Goal: Task Accomplishment & Management: Use online tool/utility

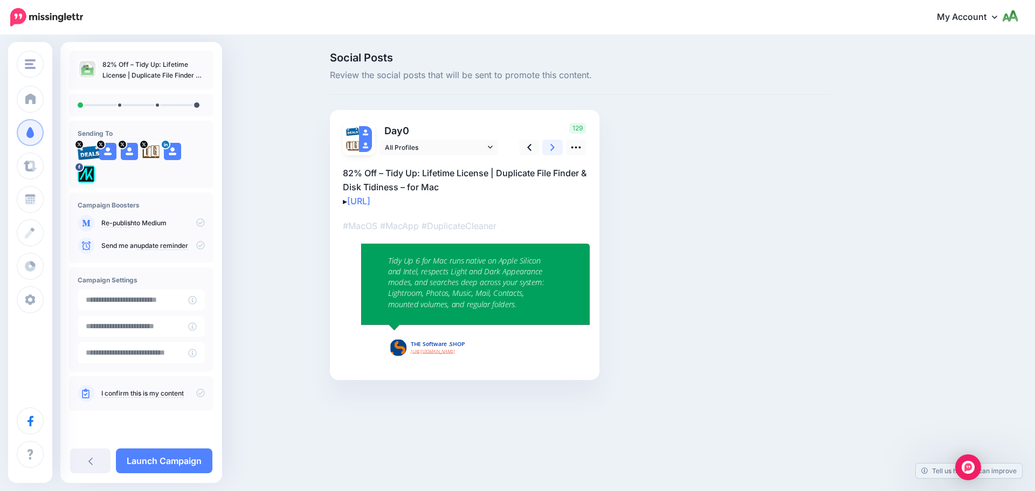
click at [555, 152] on icon at bounding box center [553, 147] width 4 height 11
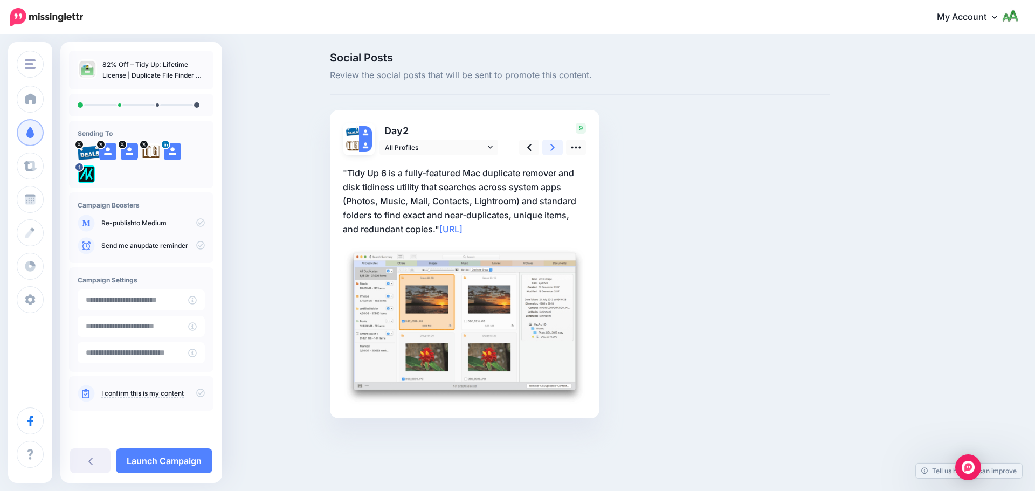
click at [555, 152] on icon at bounding box center [553, 147] width 4 height 11
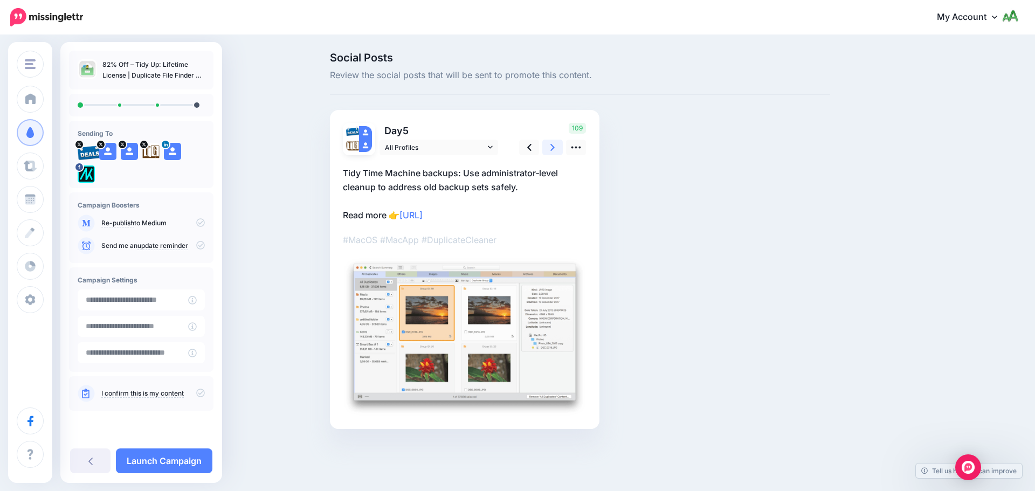
click at [555, 152] on icon at bounding box center [553, 147] width 4 height 11
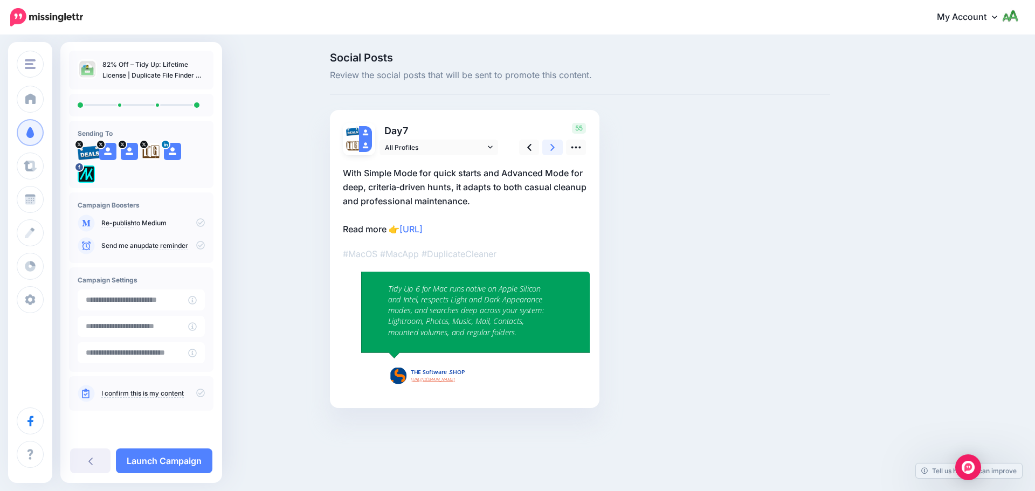
click at [555, 152] on icon at bounding box center [553, 147] width 4 height 11
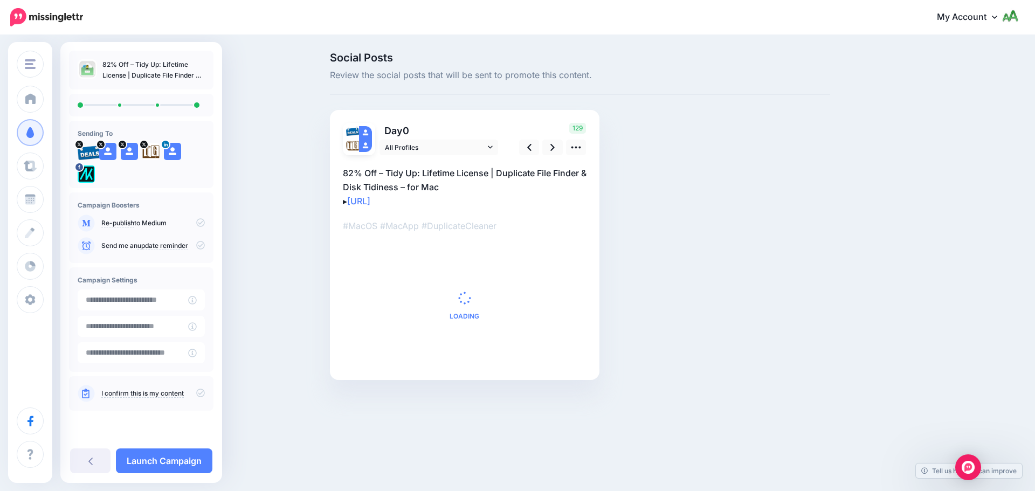
click at [205, 244] on div "Campaign Boosters Re-publish to Medium" at bounding box center [141, 228] width 145 height 71
click at [202, 245] on icon at bounding box center [200, 245] width 9 height 9
click at [202, 387] on div "I confirm this is my content" at bounding box center [141, 393] width 127 height 17
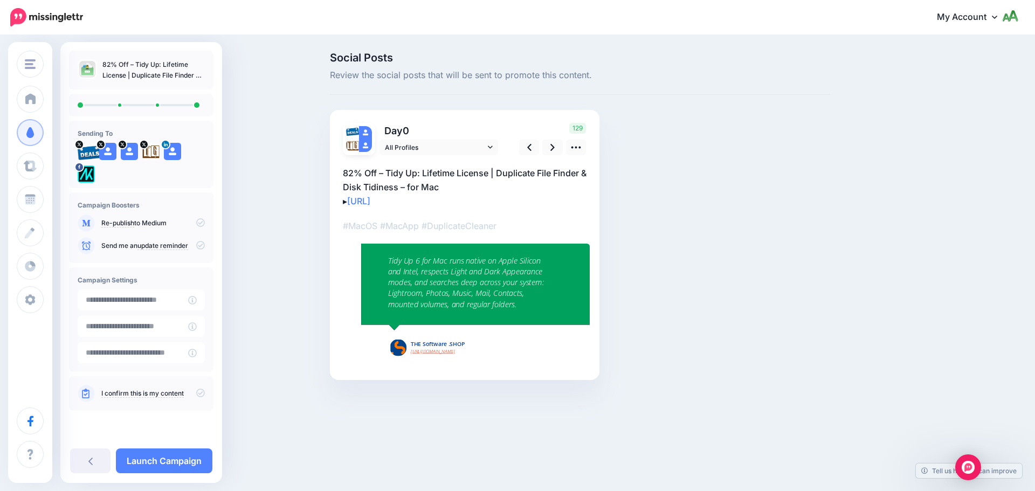
click at [202, 392] on icon at bounding box center [200, 393] width 9 height 9
click at [200, 250] on div "Send me an update reminder" at bounding box center [141, 245] width 127 height 17
click at [201, 246] on icon at bounding box center [200, 245] width 9 height 9
click at [173, 459] on link "Launch Campaign" at bounding box center [164, 461] width 97 height 25
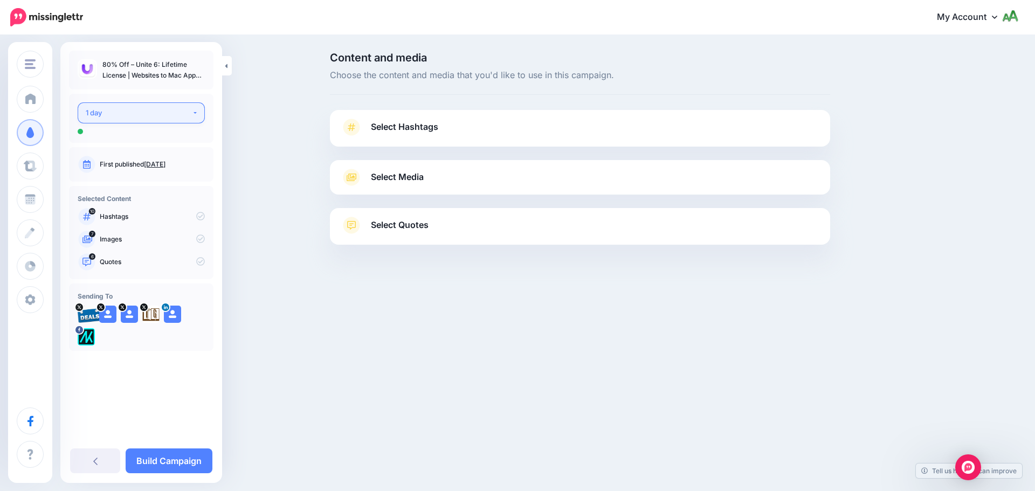
click at [135, 121] on button "1 day" at bounding box center [141, 112] width 127 height 21
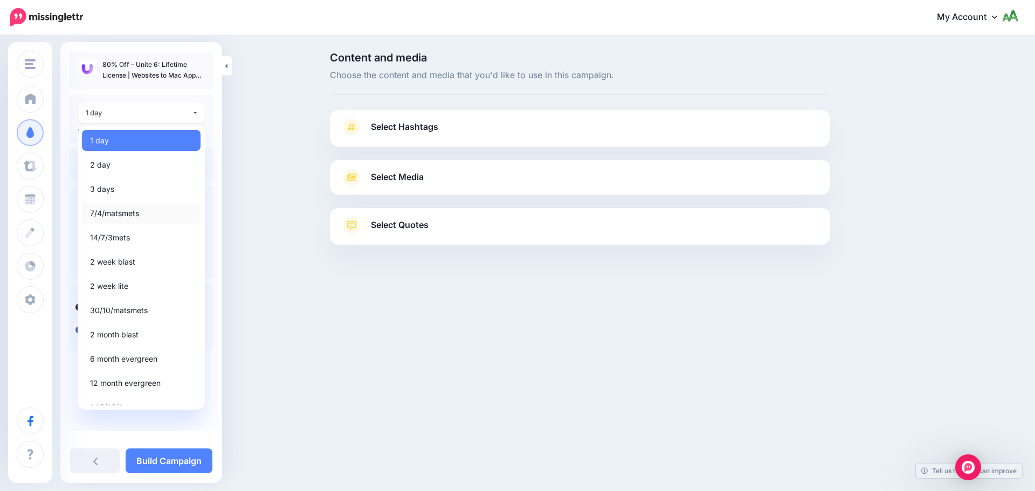
click at [123, 213] on span "7/4/matsmets" at bounding box center [114, 213] width 49 height 13
select select "*****"
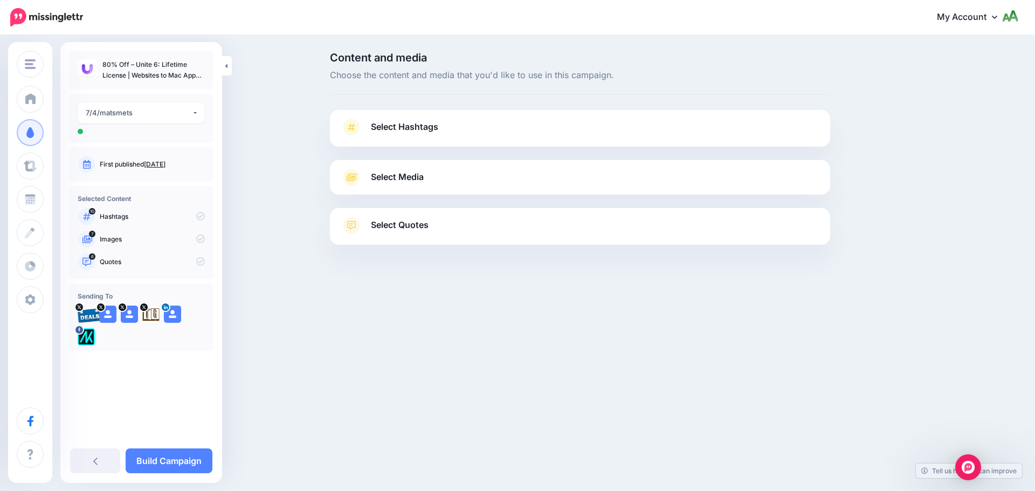
click at [526, 142] on link "Select Hashtags" at bounding box center [580, 133] width 479 height 28
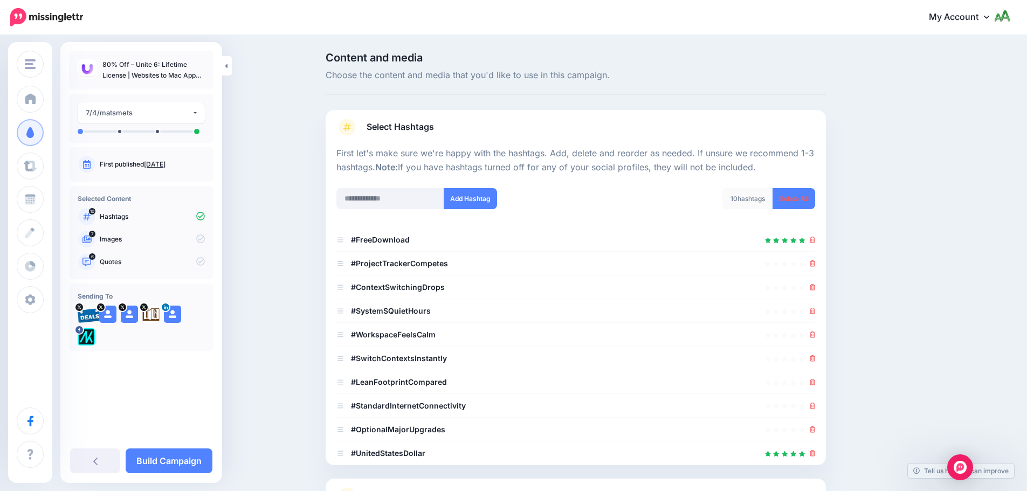
scroll to position [102, 0]
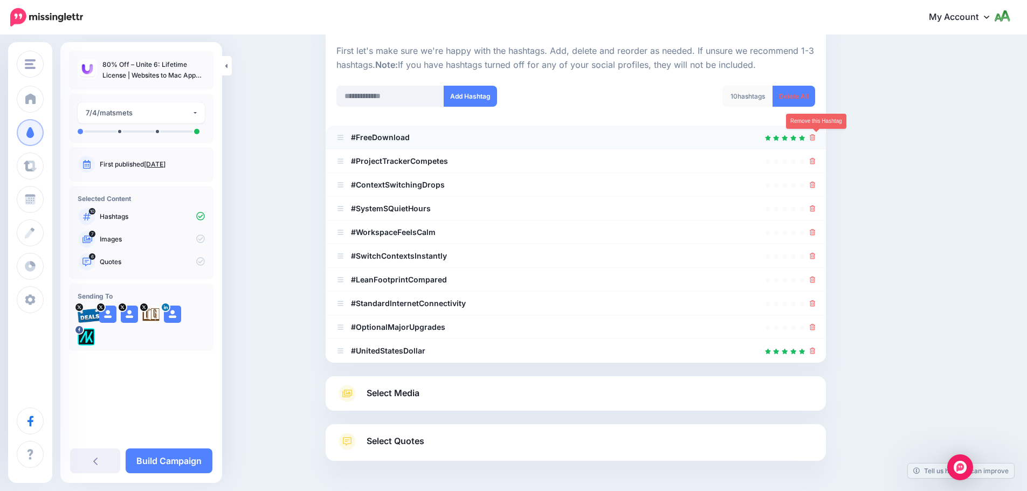
click at [816, 138] on icon at bounding box center [813, 137] width 6 height 6
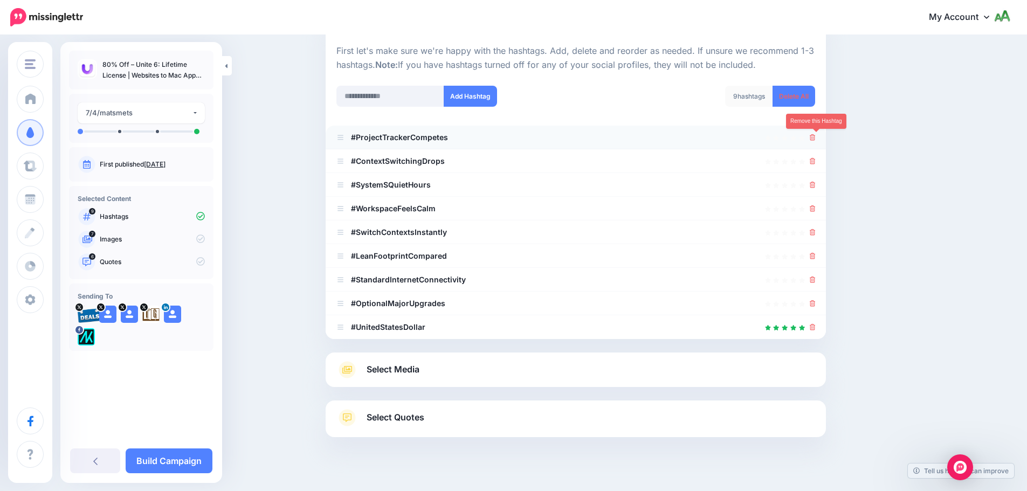
click at [816, 136] on icon at bounding box center [813, 137] width 6 height 6
click at [815, 156] on link at bounding box center [813, 160] width 6 height 9
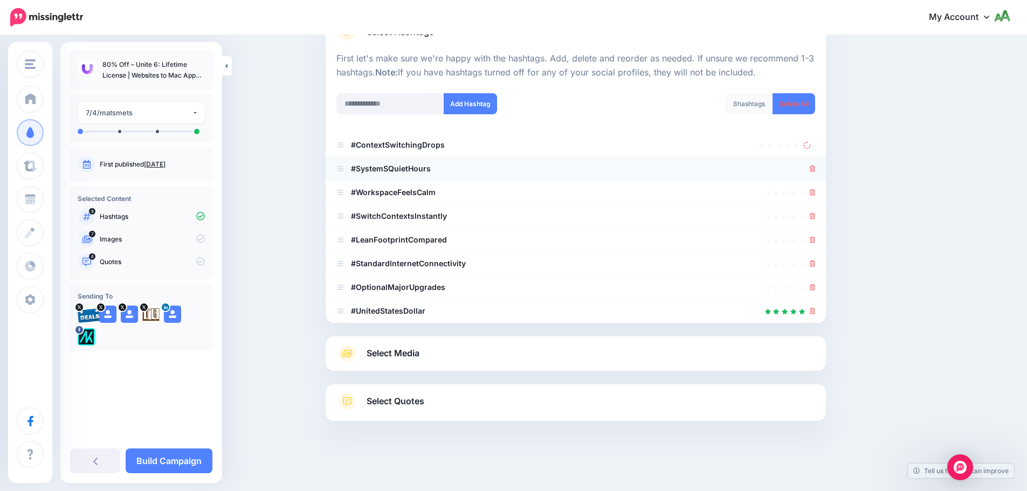
click at [821, 169] on li "#SystemSQuietHours" at bounding box center [576, 169] width 500 height 24
click at [816, 169] on icon at bounding box center [813, 169] width 6 height 6
click at [815, 191] on icon at bounding box center [813, 192] width 6 height 6
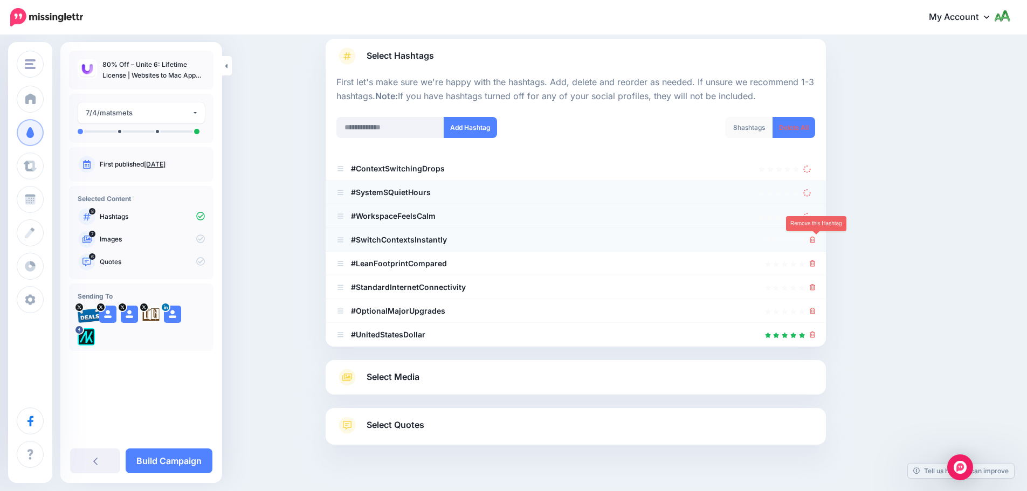
click at [814, 237] on icon at bounding box center [813, 240] width 6 height 6
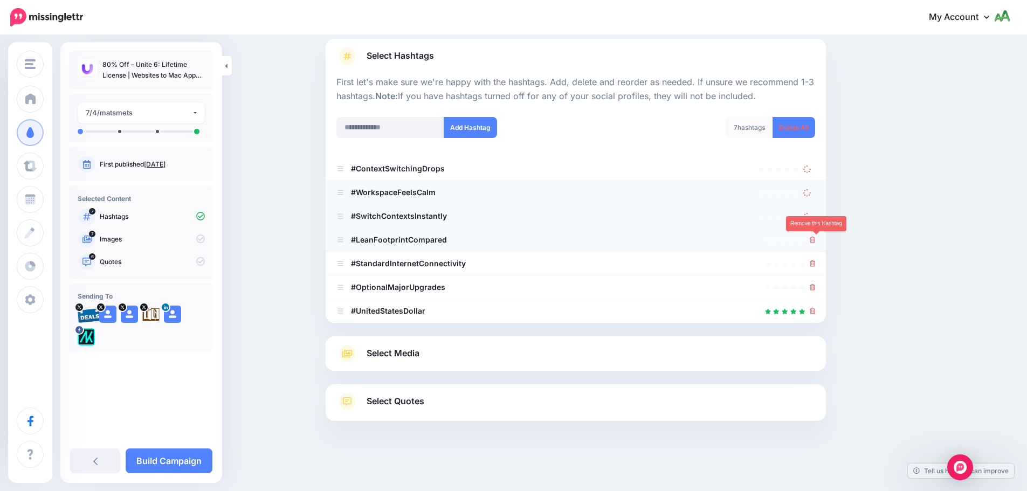
click at [816, 237] on icon at bounding box center [813, 240] width 6 height 6
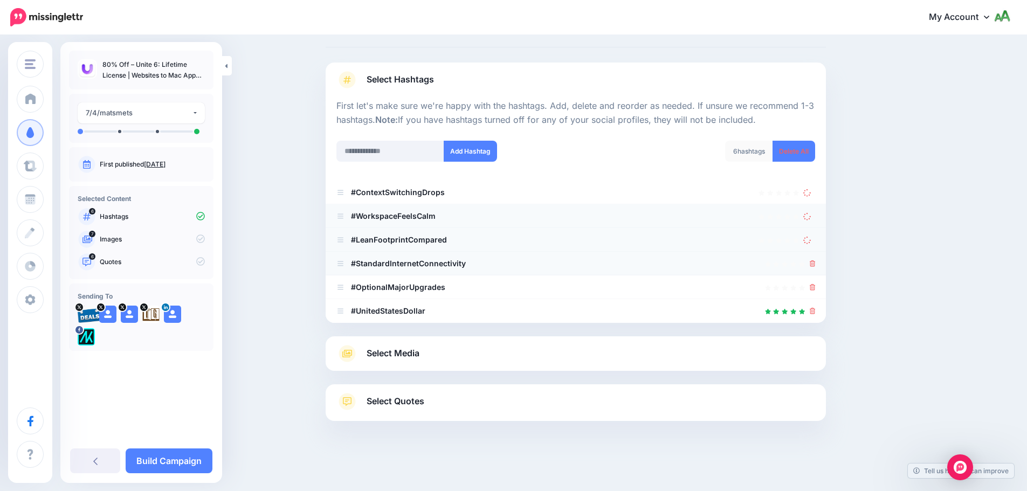
click at [814, 266] on icon at bounding box center [813, 263] width 6 height 6
click at [816, 285] on icon at bounding box center [813, 287] width 6 height 6
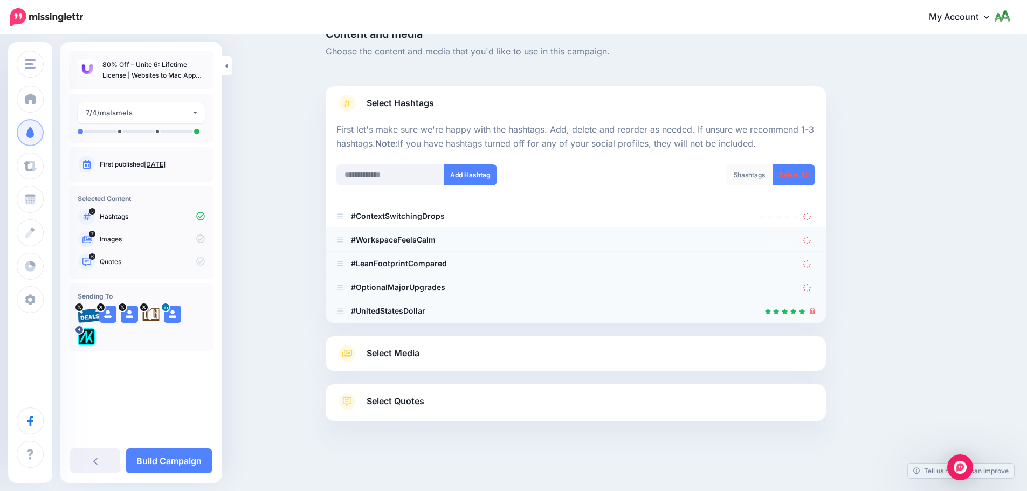
scroll to position [24, 0]
click at [816, 312] on icon at bounding box center [813, 311] width 6 height 6
click at [813, 287] on icon at bounding box center [807, 287] width 10 height 10
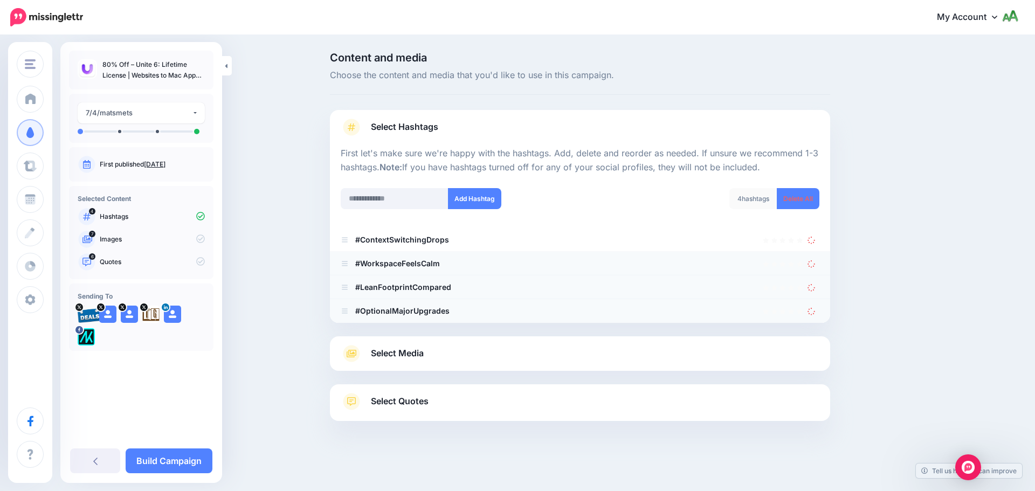
click at [814, 257] on div at bounding box center [814, 263] width 12 height 13
click at [811, 261] on icon at bounding box center [812, 264] width 10 height 10
click at [812, 246] on div at bounding box center [814, 240] width 12 height 13
click at [812, 242] on icon at bounding box center [811, 240] width 9 height 9
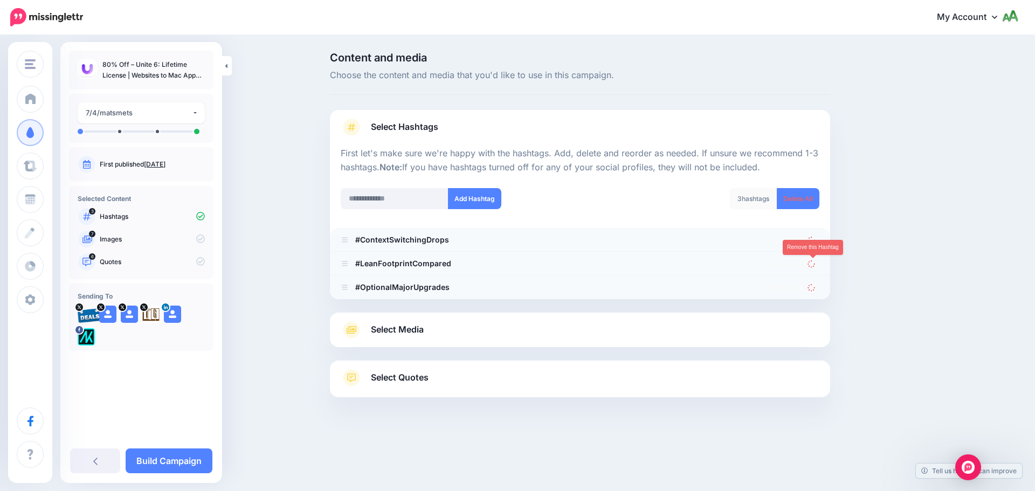
click at [812, 262] on icon at bounding box center [812, 263] width 10 height 10
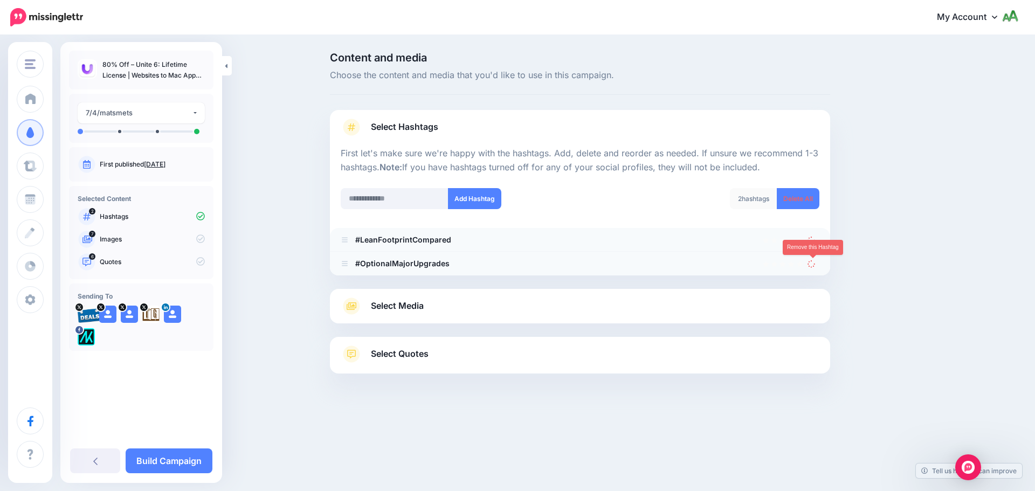
click at [812, 267] on icon at bounding box center [811, 263] width 9 height 9
click at [812, 243] on icon at bounding box center [812, 240] width 11 height 11
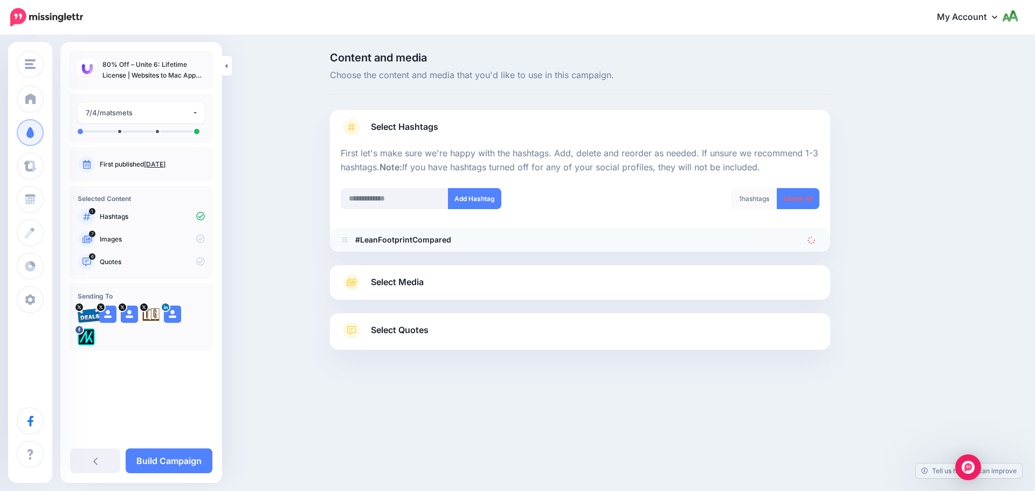
click at [811, 243] on icon at bounding box center [812, 240] width 10 height 10
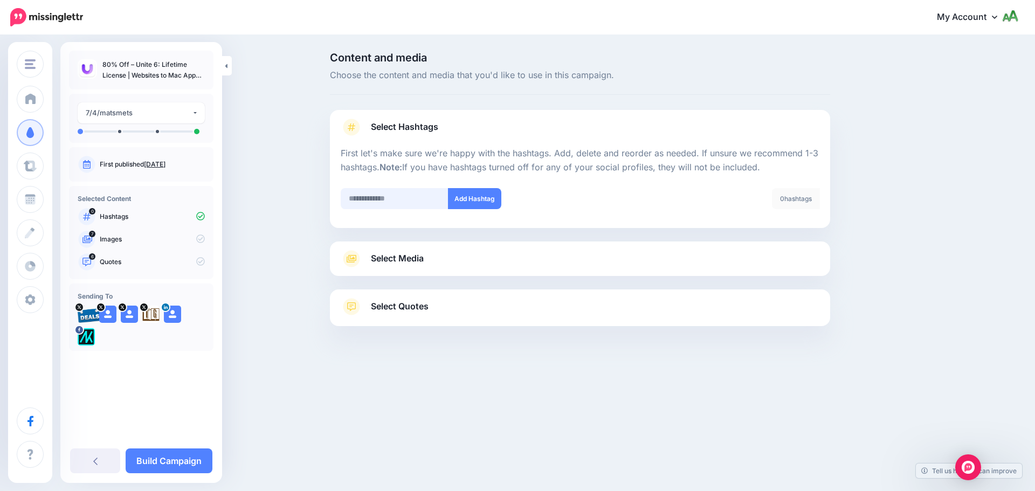
click at [409, 197] on input "text" at bounding box center [395, 198] width 108 height 21
type input "*****"
click at [476, 204] on button "Add Hashtag" at bounding box center [474, 198] width 53 height 21
click at [383, 200] on input "*****" at bounding box center [395, 198] width 108 height 21
click at [383, 200] on input "text" at bounding box center [395, 198] width 108 height 21
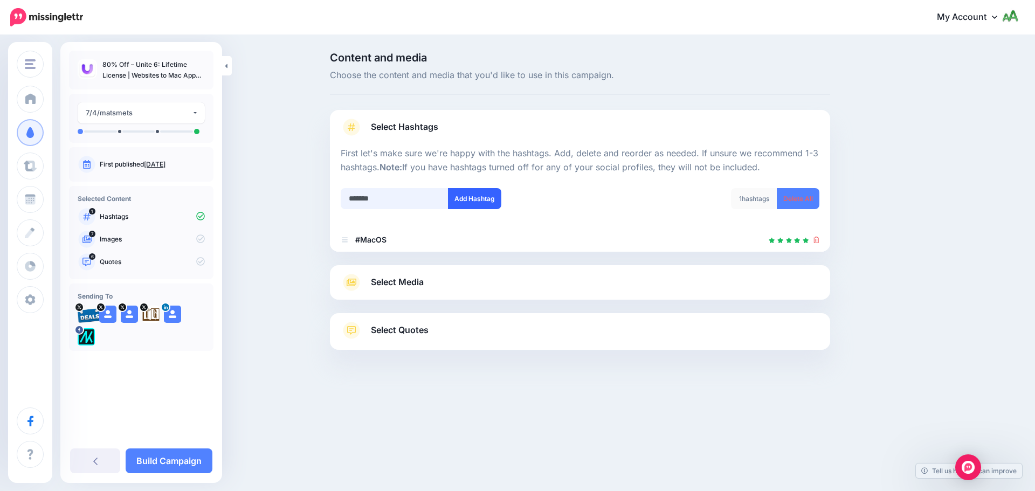
type input "*******"
click at [468, 205] on button "Add Hashtag" at bounding box center [474, 198] width 53 height 21
click at [405, 195] on input "text" at bounding box center [395, 198] width 108 height 21
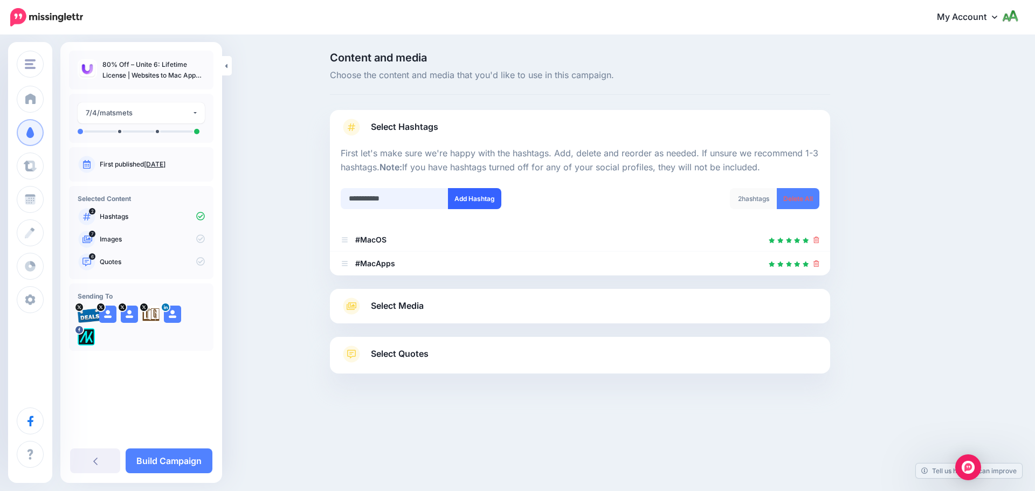
type input "**********"
click at [467, 200] on button "Add Hashtag" at bounding box center [474, 198] width 53 height 21
click at [444, 307] on link "Select Media" at bounding box center [580, 306] width 479 height 17
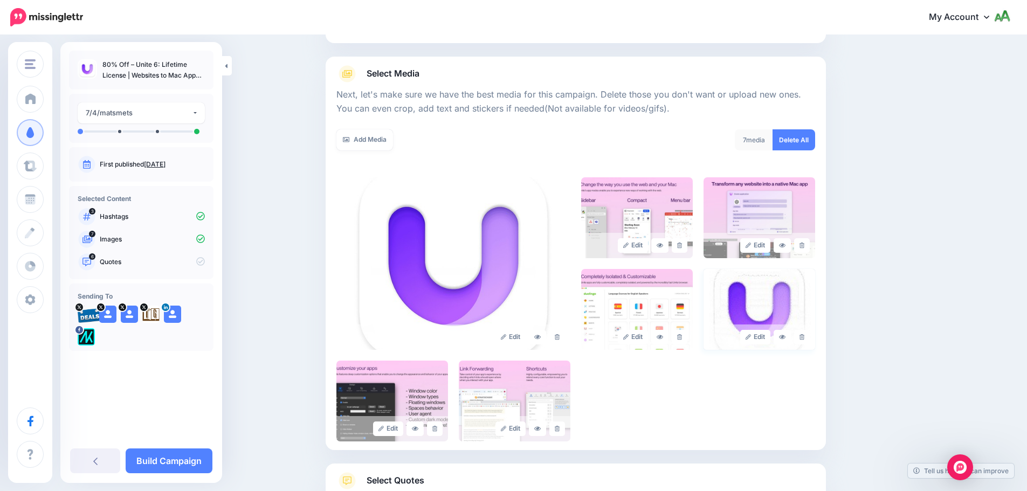
scroll to position [108, 0]
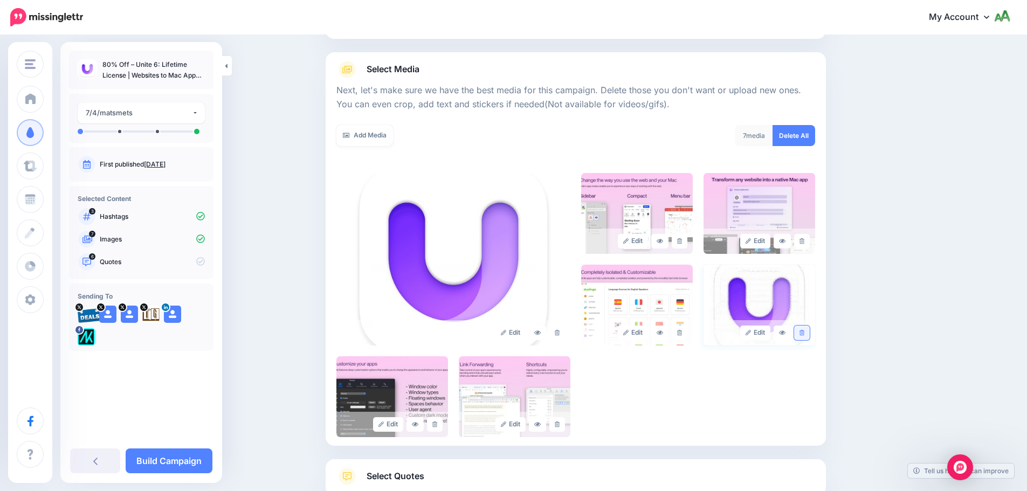
click at [804, 331] on icon at bounding box center [802, 333] width 5 height 6
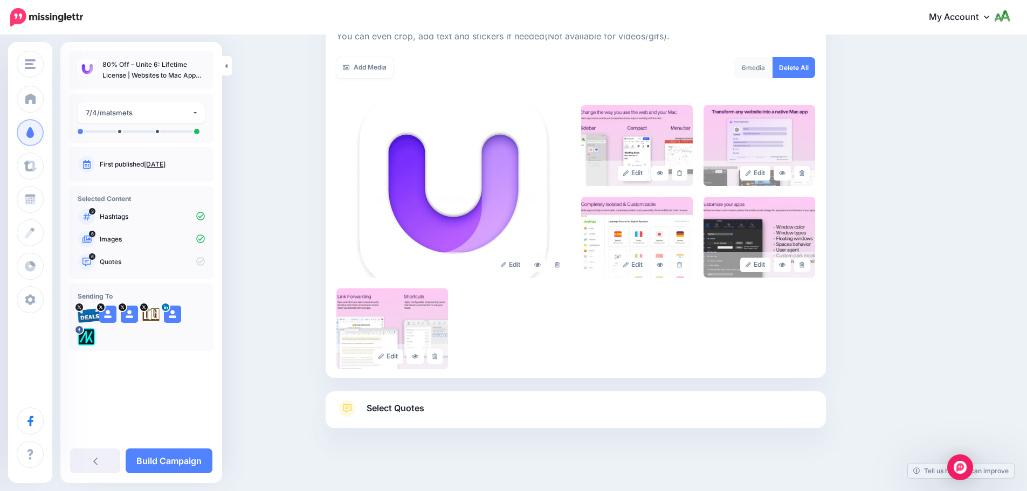
scroll to position [183, 0]
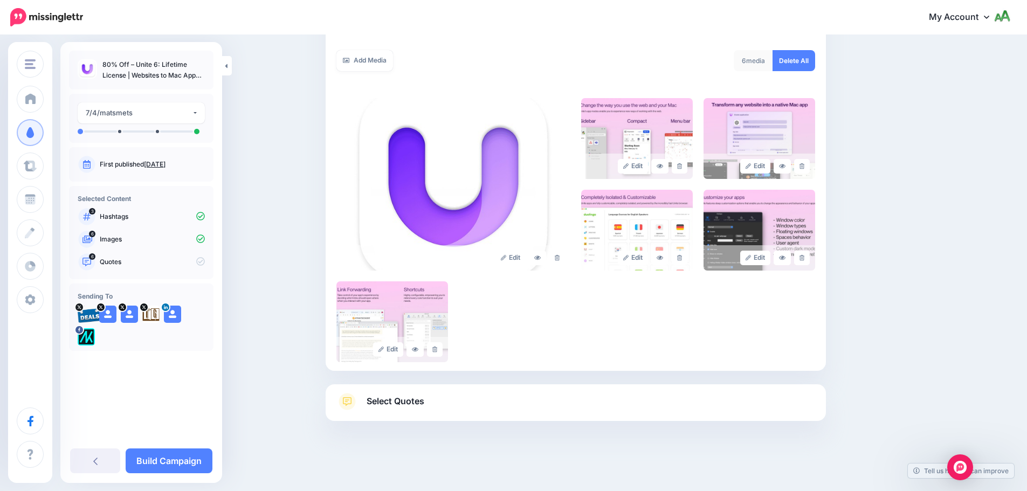
click at [479, 410] on link "Select Quotes" at bounding box center [576, 407] width 479 height 28
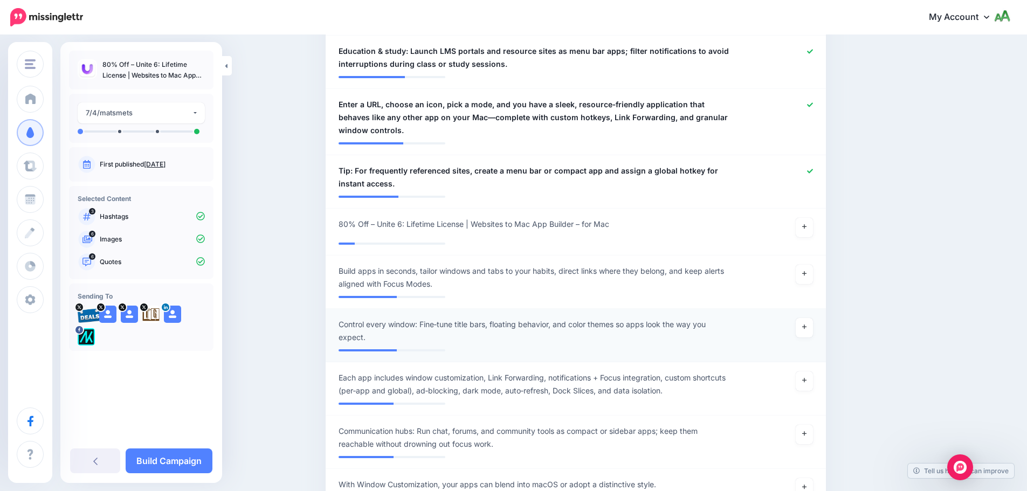
scroll to position [722, 0]
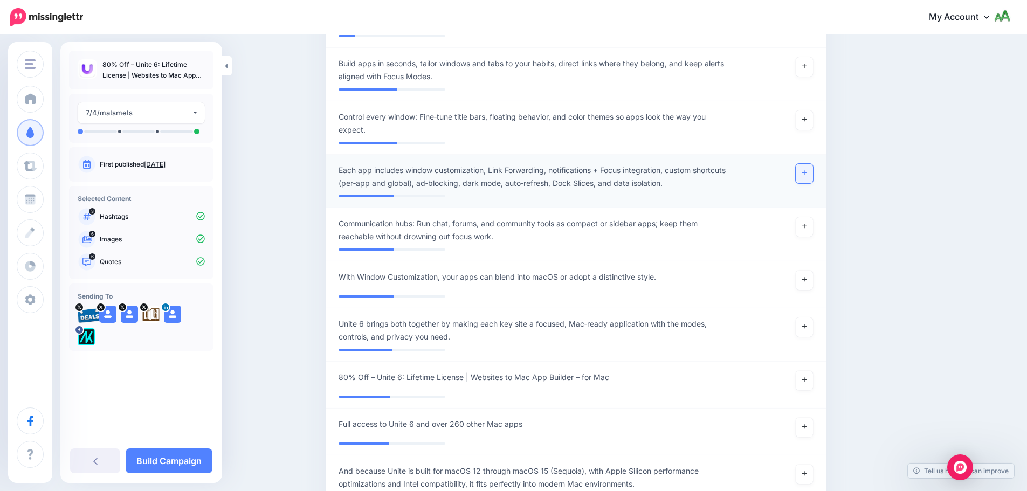
click at [813, 171] on link at bounding box center [804, 173] width 17 height 19
click at [811, 221] on link at bounding box center [804, 226] width 17 height 19
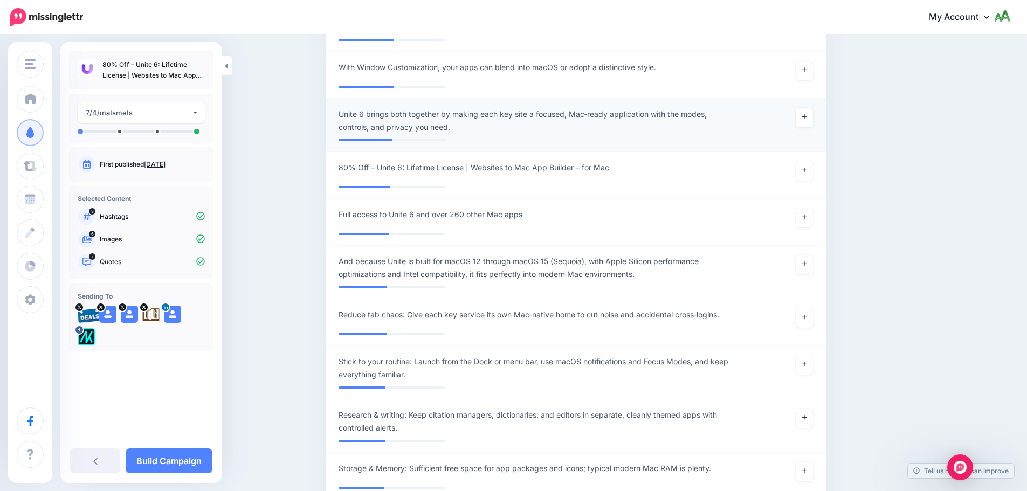
scroll to position [938, 0]
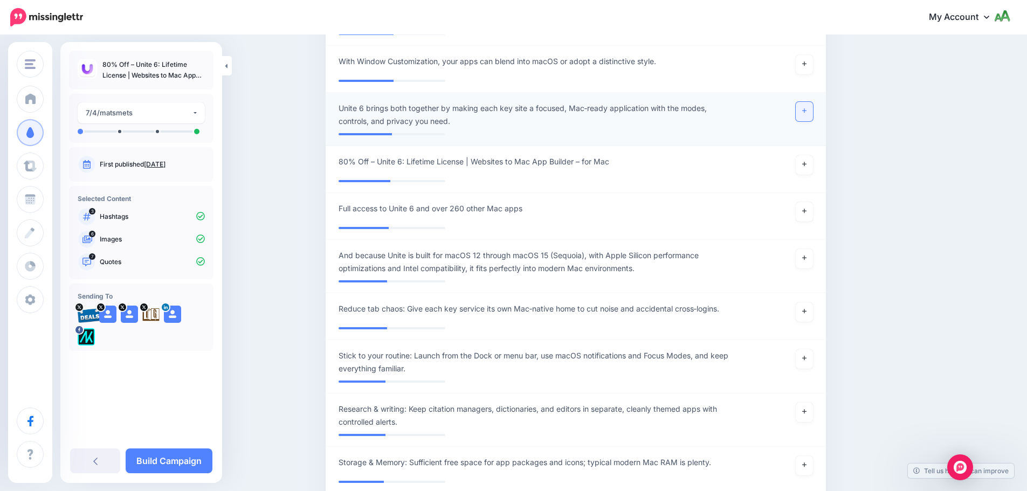
click at [807, 109] on icon at bounding box center [804, 111] width 4 height 6
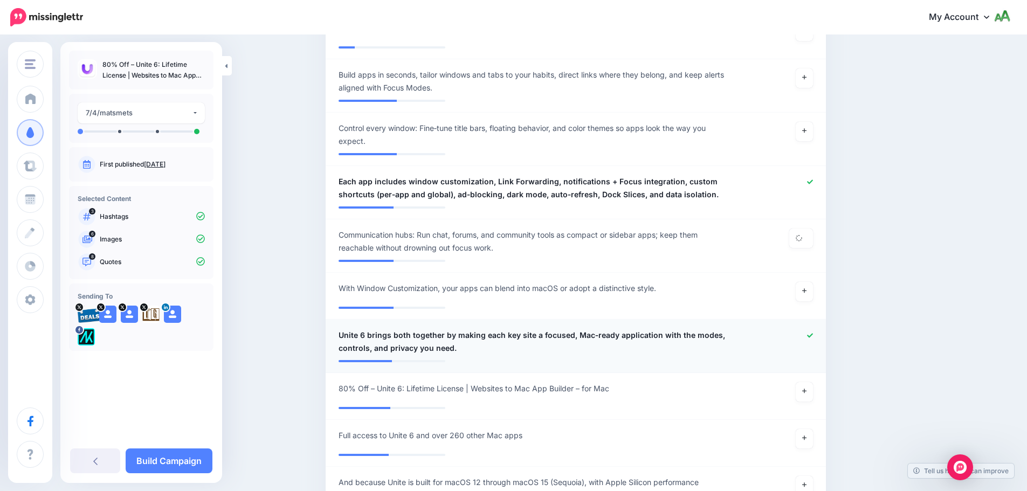
scroll to position [668, 0]
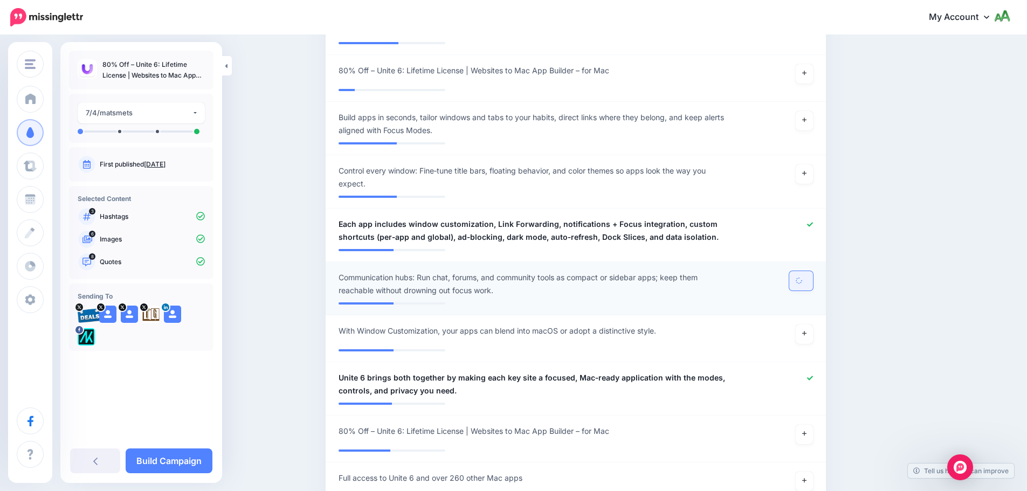
click at [802, 277] on icon at bounding box center [799, 280] width 9 height 9
click at [808, 278] on div at bounding box center [781, 284] width 82 height 26
click at [807, 171] on icon at bounding box center [804, 173] width 4 height 6
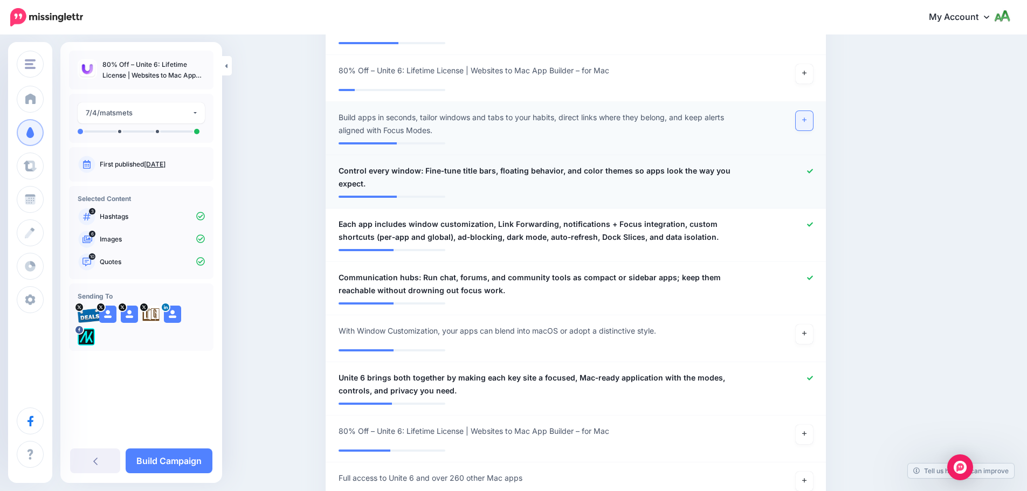
click at [807, 121] on icon at bounding box center [804, 120] width 4 height 4
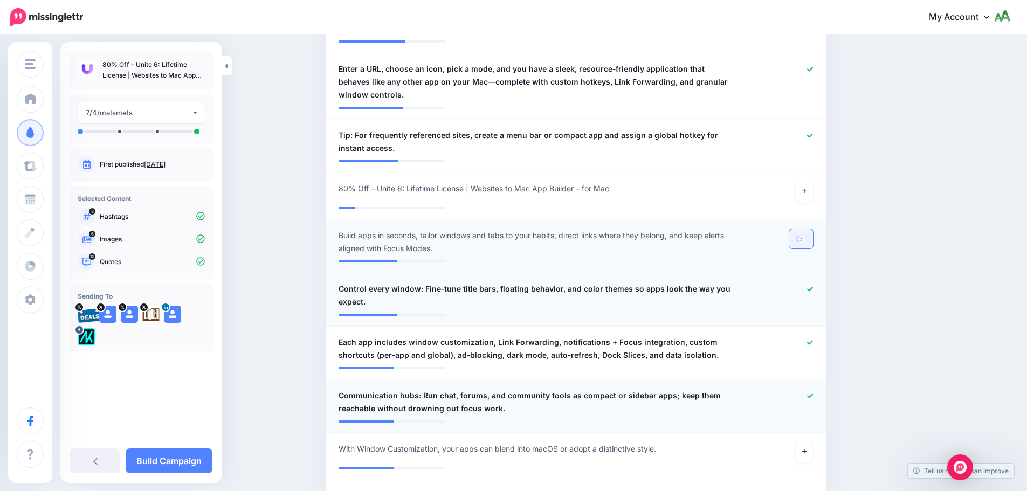
scroll to position [722, 0]
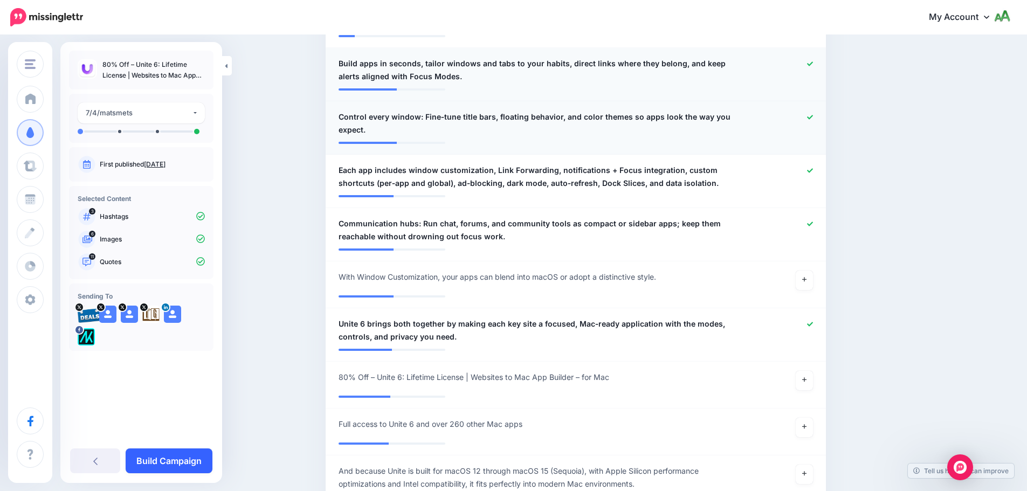
click at [193, 462] on link "Build Campaign" at bounding box center [169, 461] width 87 height 25
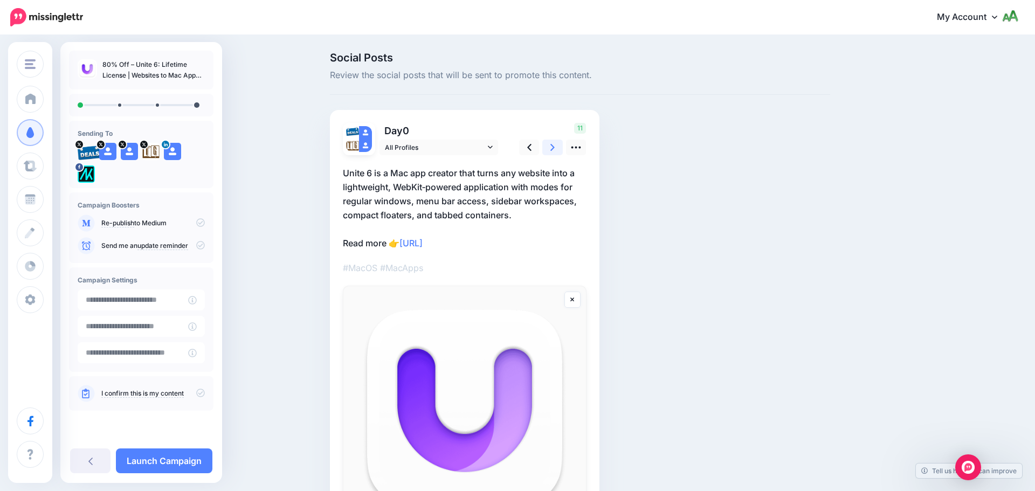
click at [547, 146] on link at bounding box center [553, 148] width 20 height 16
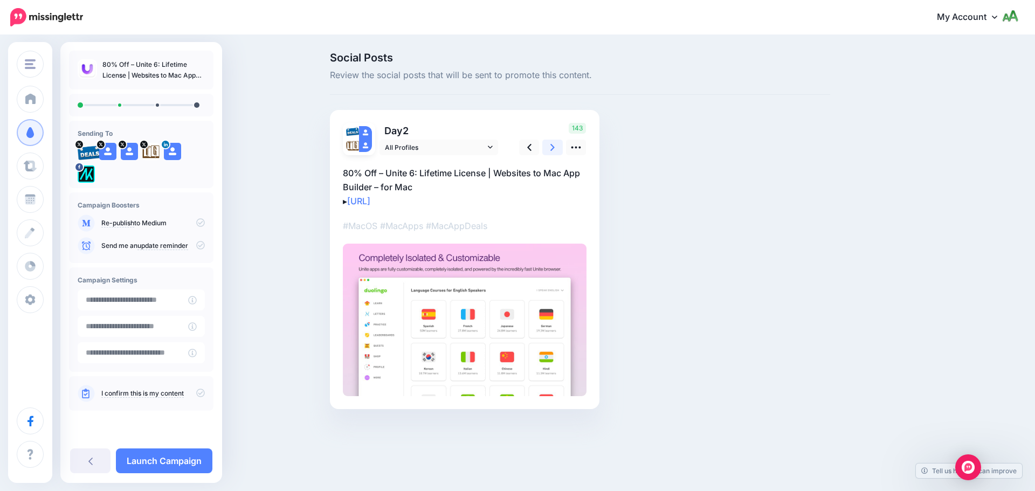
click at [547, 146] on link at bounding box center [553, 148] width 20 height 16
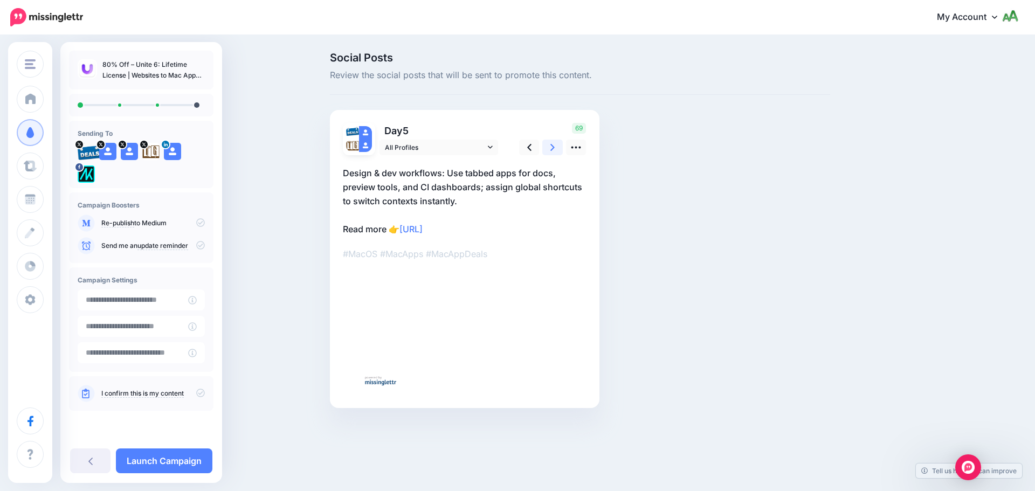
click at [547, 146] on link at bounding box center [553, 148] width 20 height 16
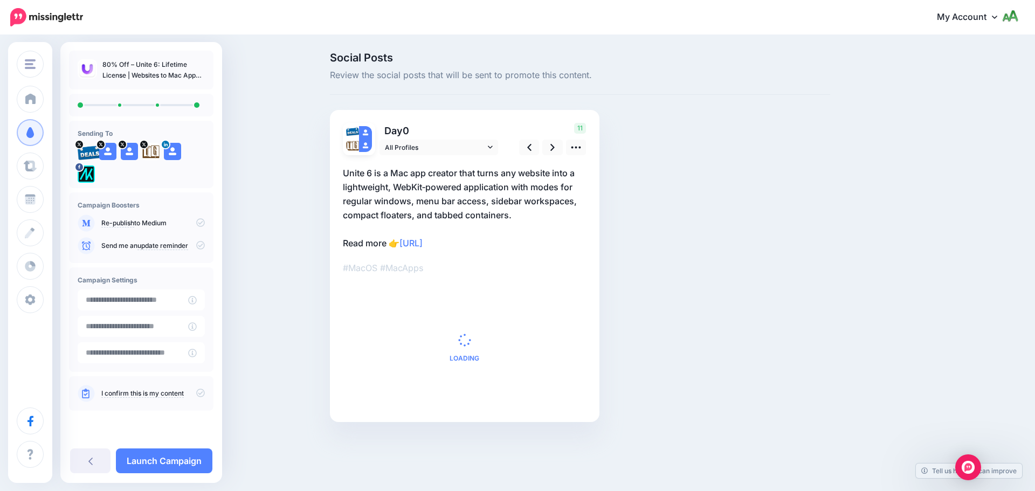
click at [202, 246] on icon at bounding box center [200, 245] width 9 height 9
click at [203, 246] on icon at bounding box center [200, 245] width 9 height 9
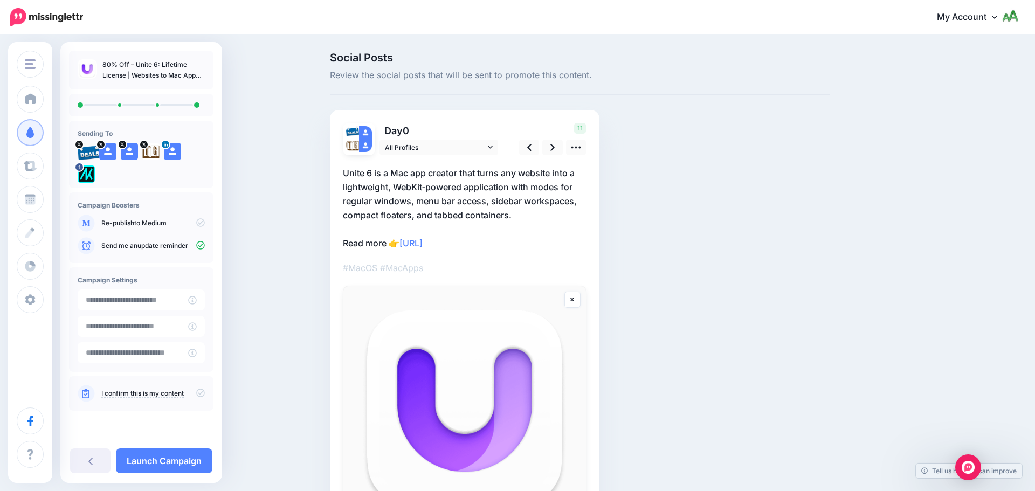
click at [203, 393] on icon at bounding box center [200, 393] width 9 height 9
click at [195, 452] on link "Launch Campaign" at bounding box center [164, 461] width 97 height 25
